Goal: Register for event/course

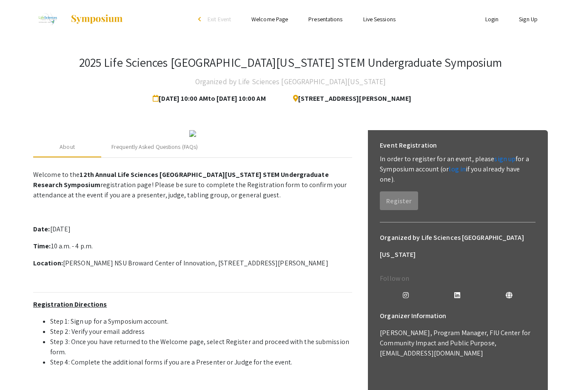
click at [504, 160] on link "sign up" at bounding box center [504, 158] width 21 height 9
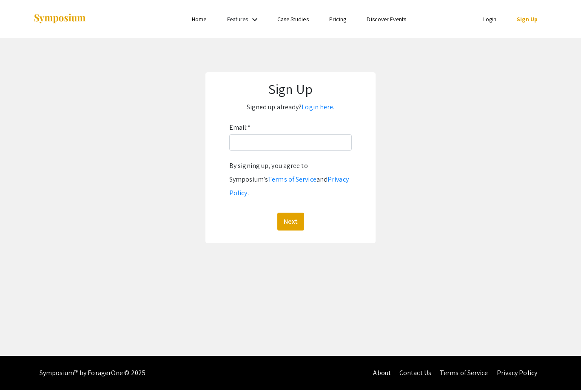
click at [337, 155] on div "Email: * By signing up, you agree to Symposium’s Terms of Service and Privacy P…" at bounding box center [290, 176] width 122 height 110
click at [344, 147] on input "Email: *" at bounding box center [290, 142] width 122 height 16
type input "[EMAIL_ADDRESS][DOMAIN_NAME]"
click at [288, 213] on button "Next" at bounding box center [290, 222] width 27 height 18
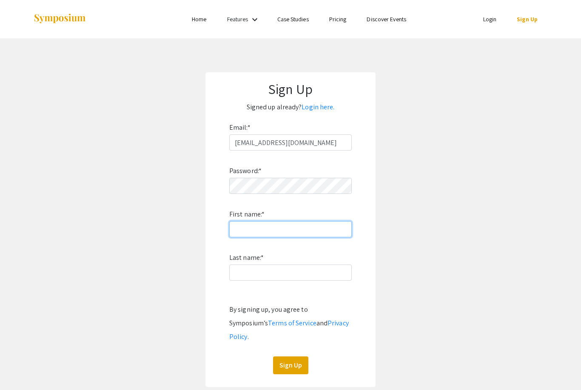
click at [281, 225] on input "First name: *" at bounding box center [290, 229] width 122 height 16
type input "Sridhruti"
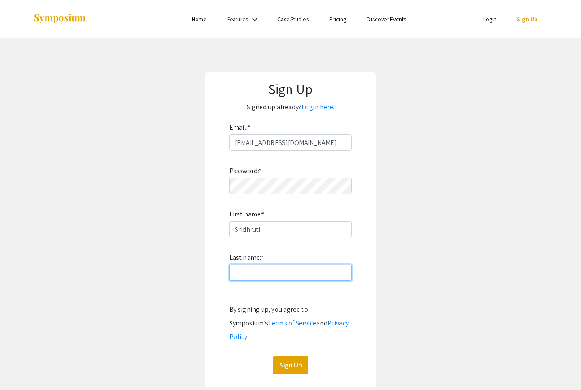
click at [311, 276] on input "Last name: *" at bounding box center [290, 273] width 122 height 16
click at [239, 271] on input "Narayanan" at bounding box center [290, 273] width 122 height 16
type input "Narayanan"
click at [292, 356] on button "Sign Up" at bounding box center [290, 365] width 35 height 18
